Goal: Information Seeking & Learning: Learn about a topic

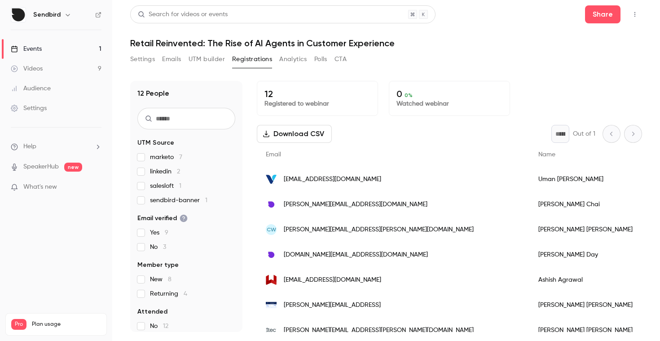
scroll to position [143, 0]
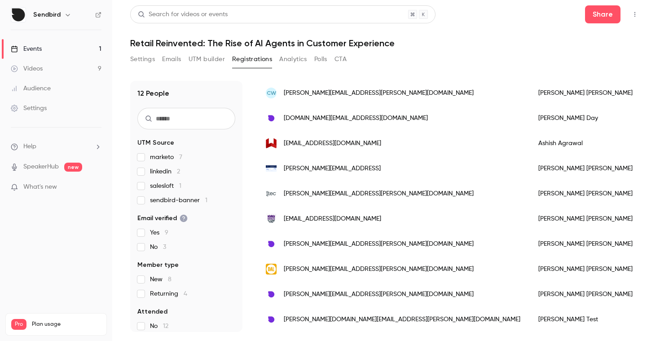
click at [71, 187] on p "What's new" at bounding box center [49, 186] width 76 height 9
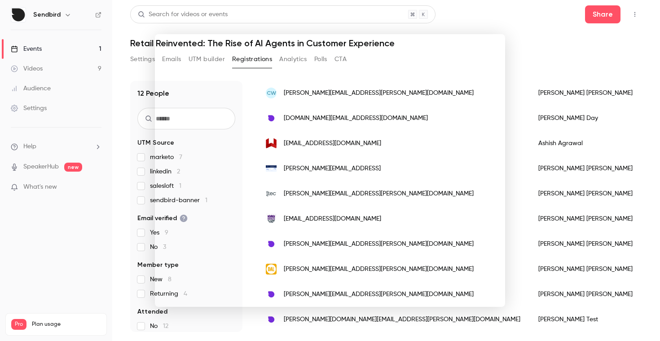
click at [554, 45] on div at bounding box center [330, 170] width 660 height 341
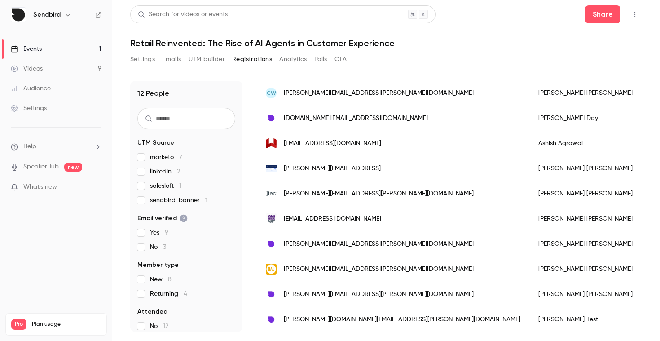
scroll to position [0, 0]
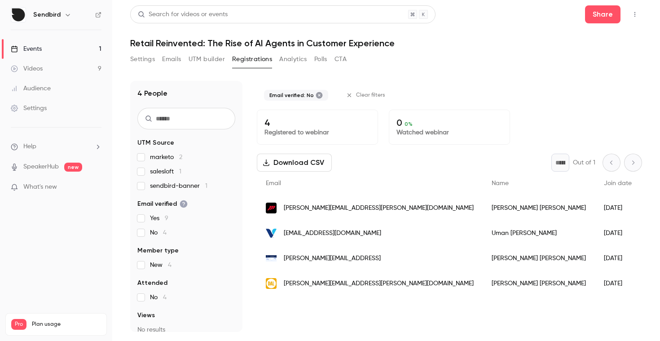
click at [146, 234] on label "No 4" at bounding box center [186, 232] width 98 height 9
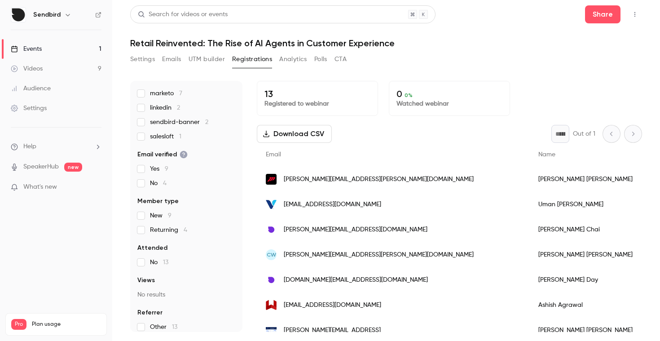
click at [177, 233] on span "Returning 4" at bounding box center [168, 229] width 37 height 9
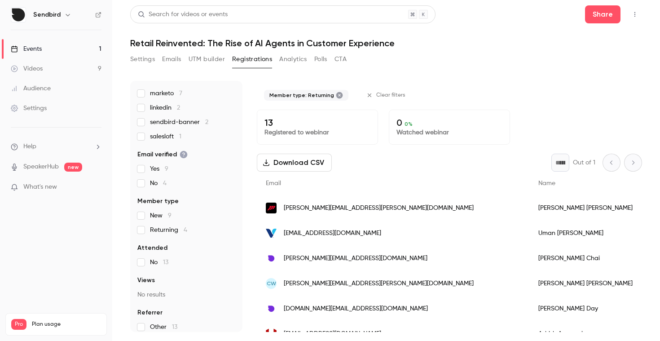
scroll to position [42, 0]
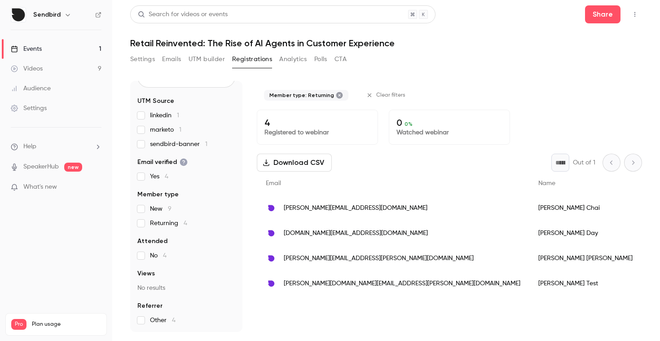
click at [149, 227] on label "Returning 4" at bounding box center [186, 223] width 98 height 9
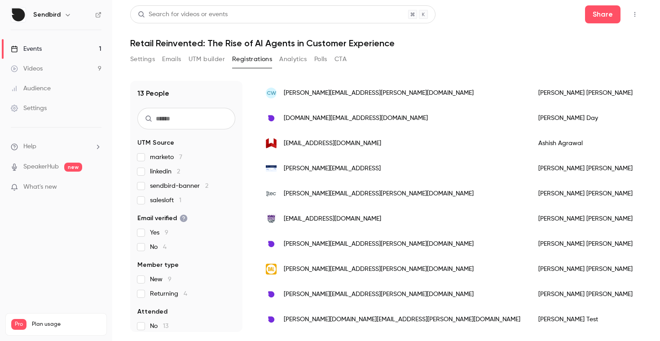
scroll to position [0, 0]
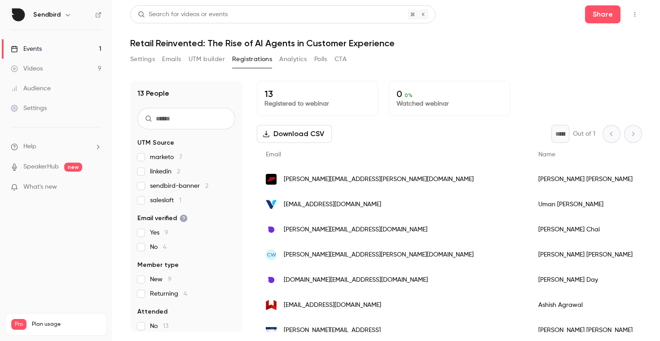
click at [355, 108] on div "13 Registered to webinar" at bounding box center [317, 98] width 121 height 35
